Goal: Task Accomplishment & Management: Use online tool/utility

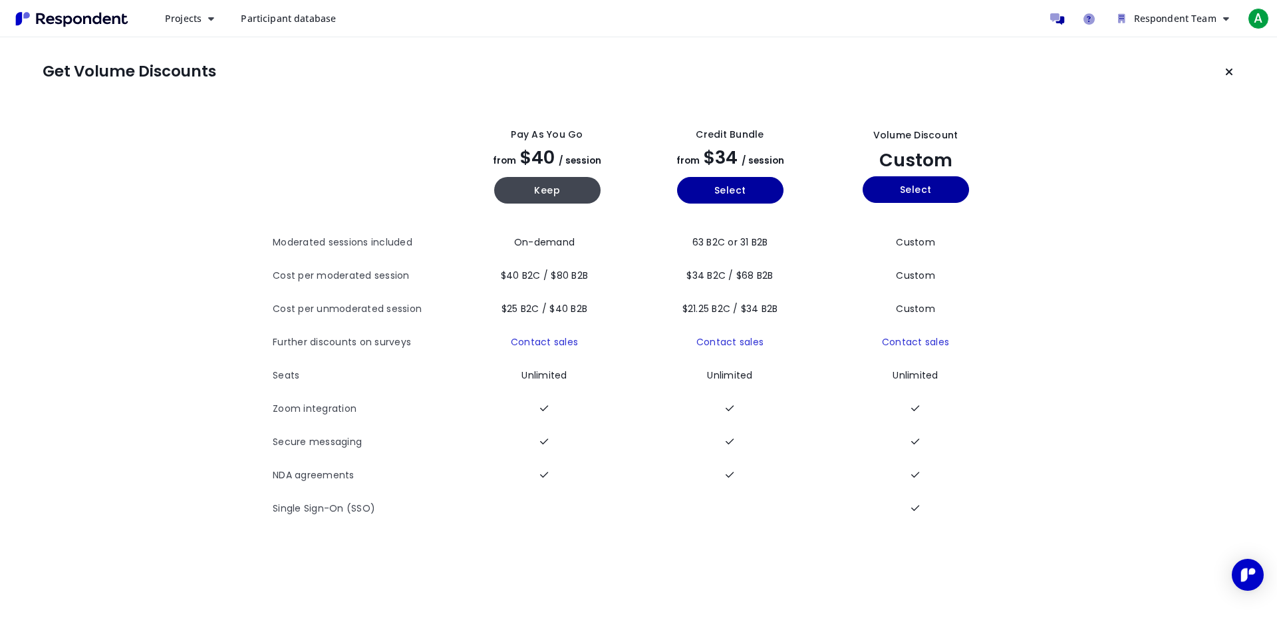
click at [1078, 309] on section "The table outlines the plans provided by Respondent for comparison, and include…" at bounding box center [639, 315] width 1192 height 419
click at [1120, 214] on section "The table outlines the plans provided by Respondent for comparison, and include…" at bounding box center [639, 315] width 1192 height 419
click at [547, 191] on button "Keep" at bounding box center [547, 190] width 106 height 27
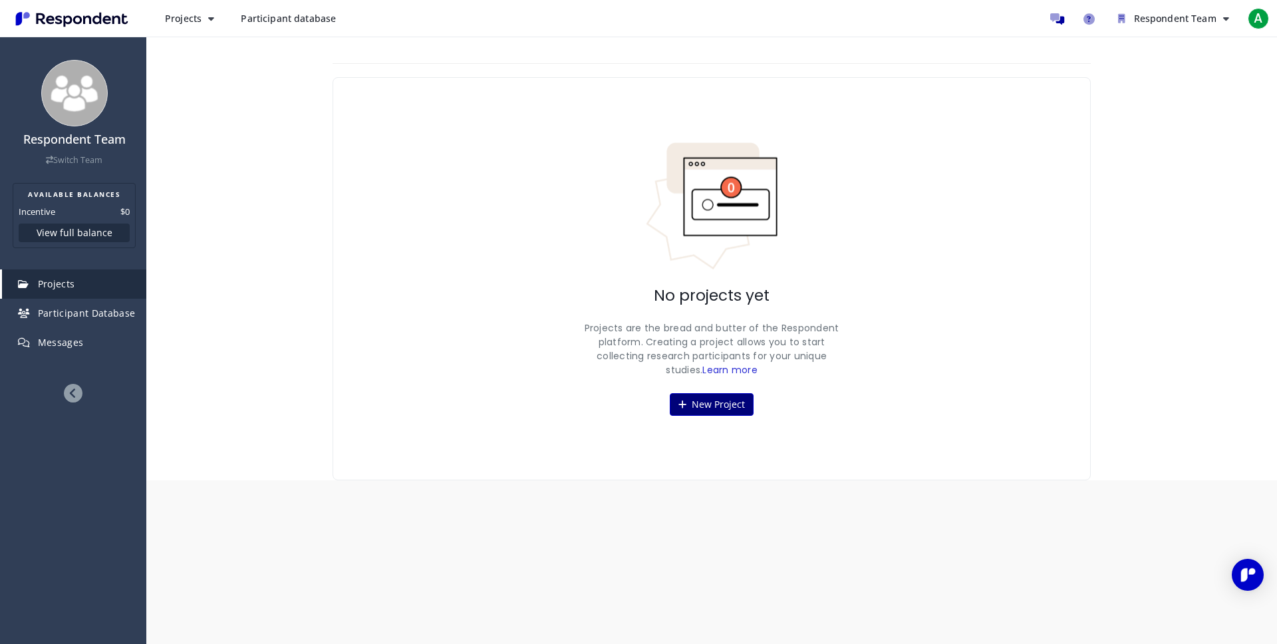
click at [717, 404] on button "New Project" at bounding box center [712, 404] width 84 height 23
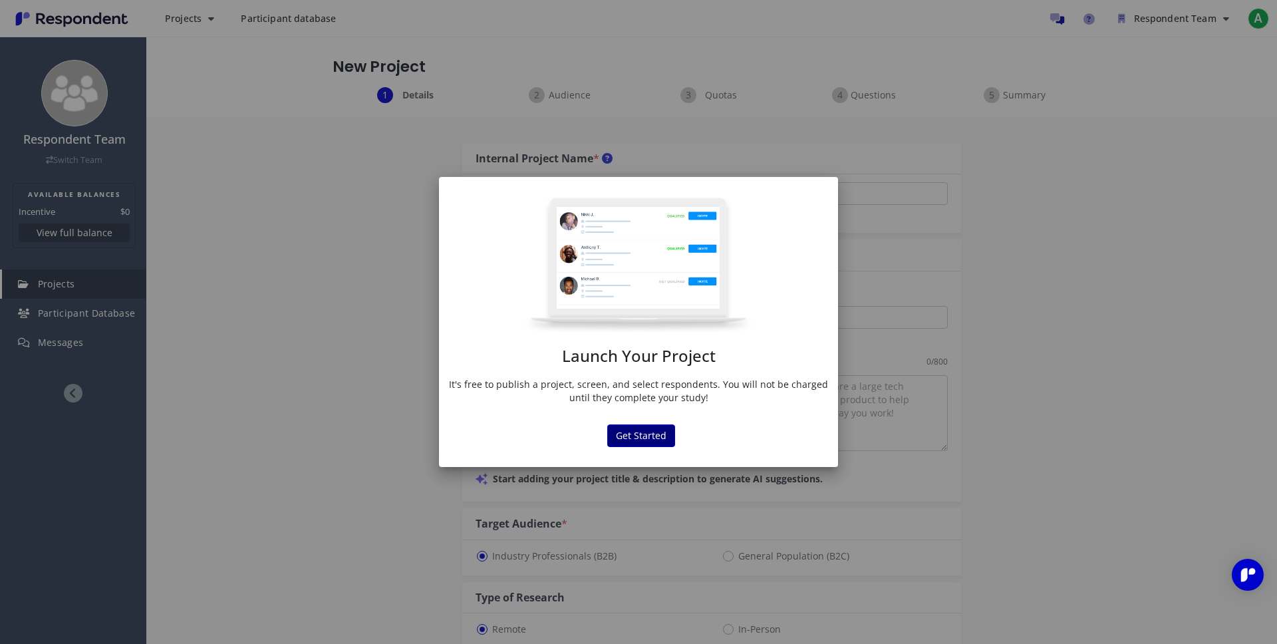
click at [652, 434] on button "Get Started" at bounding box center [641, 435] width 68 height 23
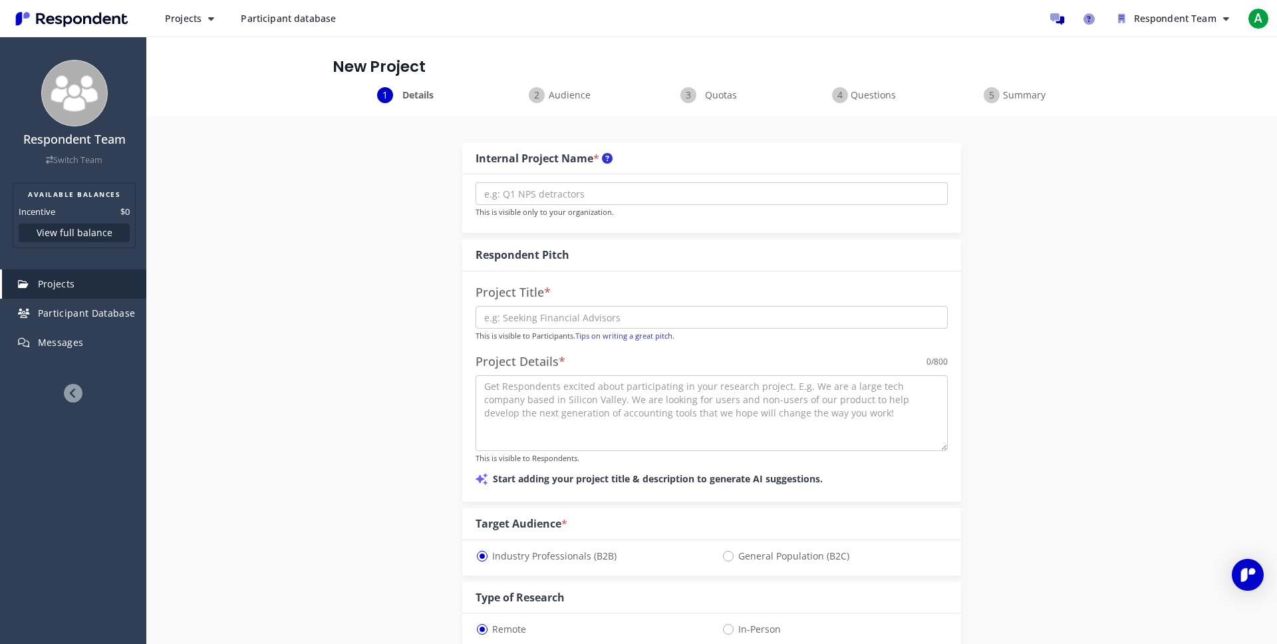
click at [1072, 197] on div "Internal Project Name * This is visible only to your organization. Respondent P…" at bounding box center [712, 617] width 778 height 1003
